Goal: Information Seeking & Learning: Learn about a topic

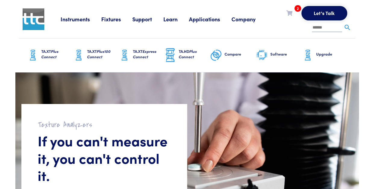
click at [198, 20] on link "Applications" at bounding box center [210, 19] width 42 height 8
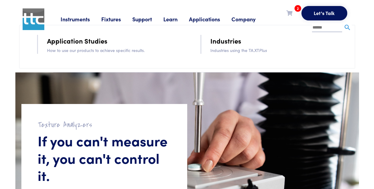
click at [88, 41] on link "Application Studies" at bounding box center [77, 41] width 60 height 11
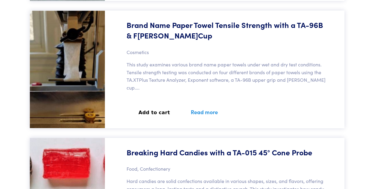
scroll to position [102, 0]
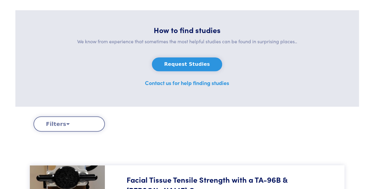
click at [63, 125] on button "Filters" at bounding box center [68, 124] width 71 height 15
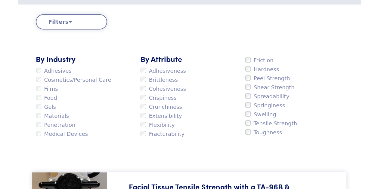
scroll to position [0, 0]
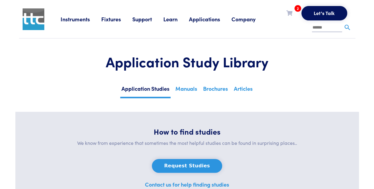
click at [321, 22] on li at bounding box center [332, 26] width 40 height 12
click at [320, 28] on input "text" at bounding box center [327, 27] width 30 height 9
type input "********"
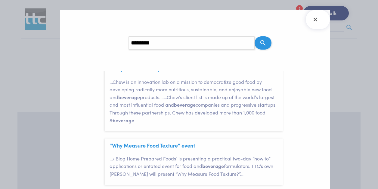
scroll to position [90, 0]
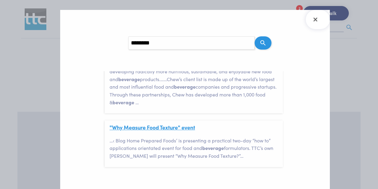
click at [188, 129] on link ""Why Measure Food Texture" event" at bounding box center [153, 128] width 86 height 8
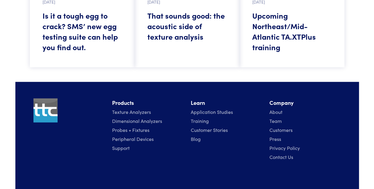
scroll to position [486, 0]
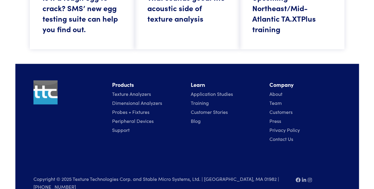
click at [132, 108] on link "Probes + Fixtures" at bounding box center [130, 111] width 37 height 7
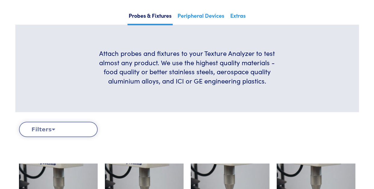
scroll to position [99, 0]
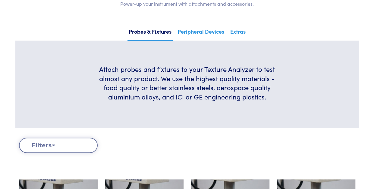
click at [81, 145] on button "Filters" at bounding box center [58, 145] width 79 height 15
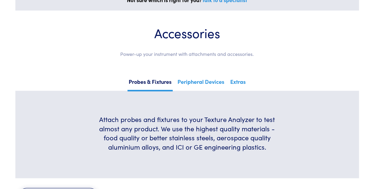
scroll to position [0, 0]
